Goal: Information Seeking & Learning: Learn about a topic

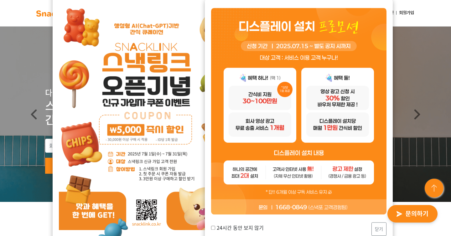
click at [151, 210] on img at bounding box center [146, 124] width 175 height 248
click at [381, 226] on button "닫기" at bounding box center [379, 228] width 15 height 13
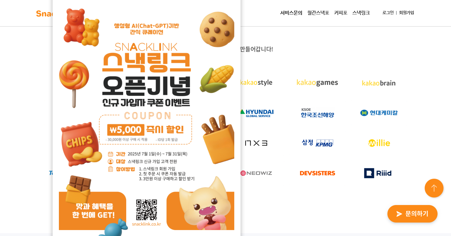
click at [287, 168] on div at bounding box center [317, 173] width 61 height 30
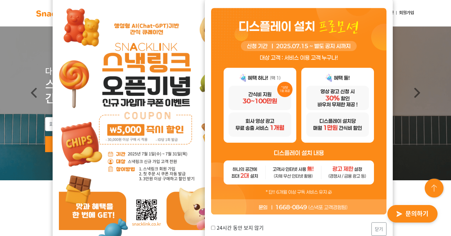
scroll to position [50, 0]
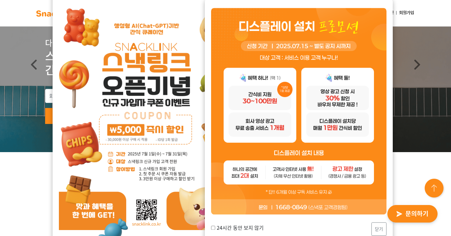
click at [238, 225] on label "24시간 동안 보지 않기" at bounding box center [237, 228] width 53 height 8
click at [215, 226] on input "24시간 동안 보지 않기" at bounding box center [213, 228] width 4 height 4
checkbox input "true"
click at [377, 229] on button "닫기" at bounding box center [379, 228] width 15 height 13
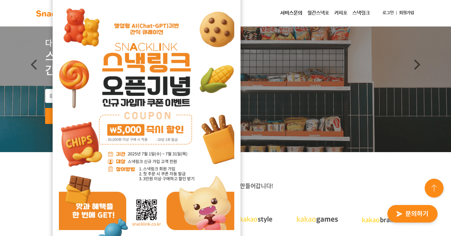
click at [342, 125] on div "소개서 받기 서비스 문의하기" at bounding box center [225, 117] width 451 height 86
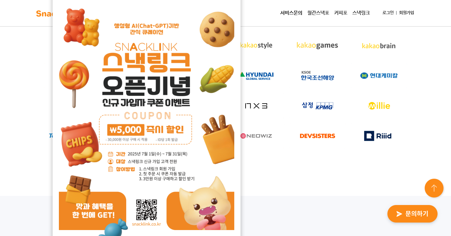
click at [315, 137] on img at bounding box center [317, 135] width 56 height 25
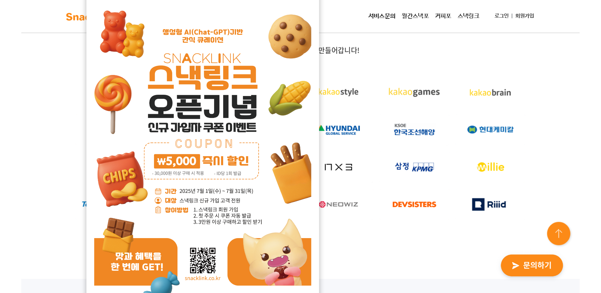
scroll to position [188, 0]
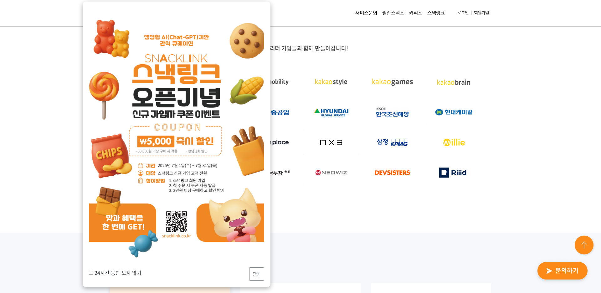
click at [148, 236] on div "24시간 동안 보지 않기 닫기" at bounding box center [176, 273] width 175 height 13
click at [138, 236] on label "24시간 동안 보지 않기" at bounding box center [115, 272] width 53 height 8
click at [93, 236] on input "24시간 동안 보지 않기" at bounding box center [91, 272] width 4 height 4
checkbox input "true"
click at [255, 236] on button "닫기" at bounding box center [256, 273] width 15 height 13
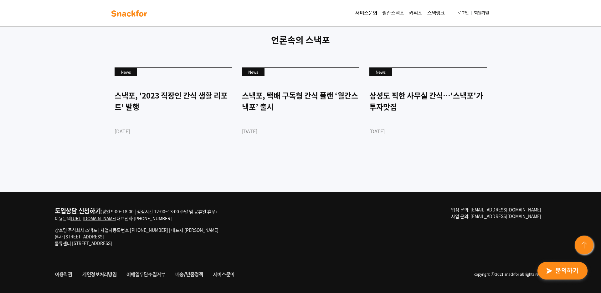
scroll to position [1704, 0]
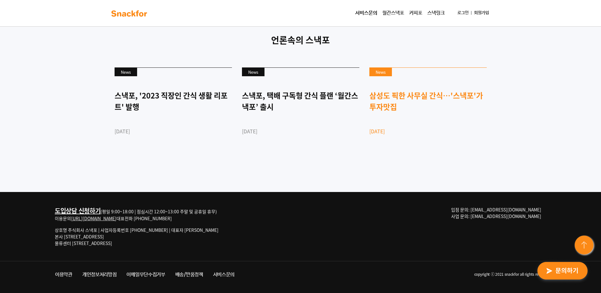
click at [420, 114] on link "News 삼성도 픽한 사무실 간식…'스낵포'가 투자맛집 [DATE]" at bounding box center [428, 111] width 117 height 89
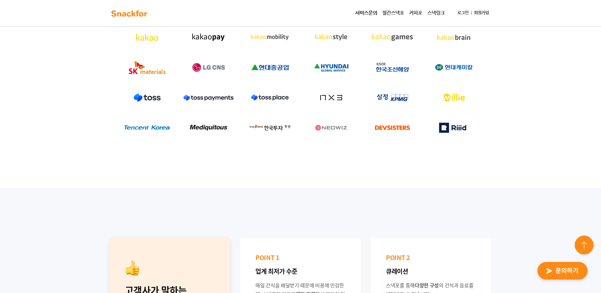
scroll to position [62, 0]
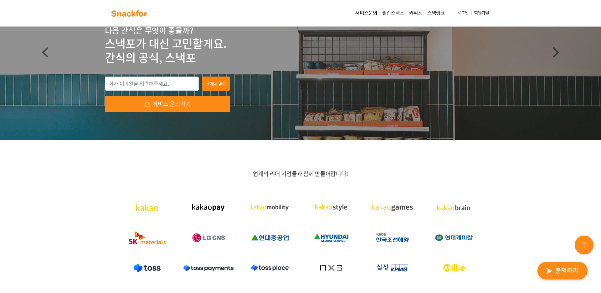
click at [387, 16] on link "월간스낵포" at bounding box center [393, 13] width 27 height 13
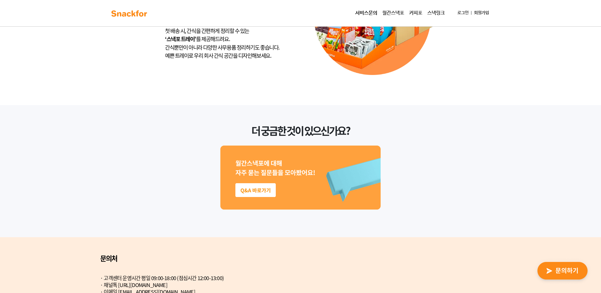
scroll to position [1631, 0]
